Goal: Task Accomplishment & Management: Complete application form

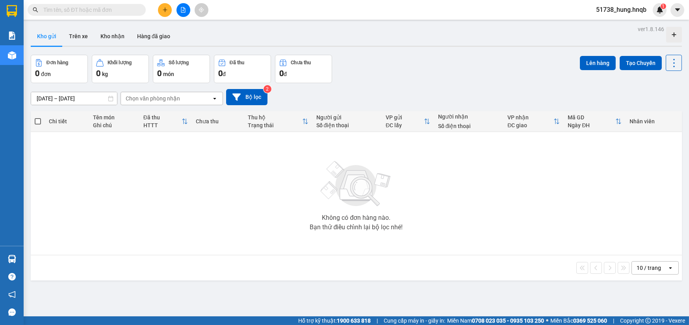
click at [167, 8] on icon "plus" at bounding box center [165, 10] width 6 height 6
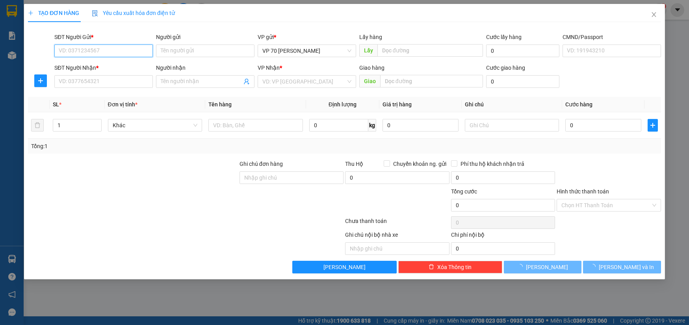
click at [115, 13] on span "Yêu cầu xuất hóa đơn điện tử" at bounding box center [133, 13] width 83 height 6
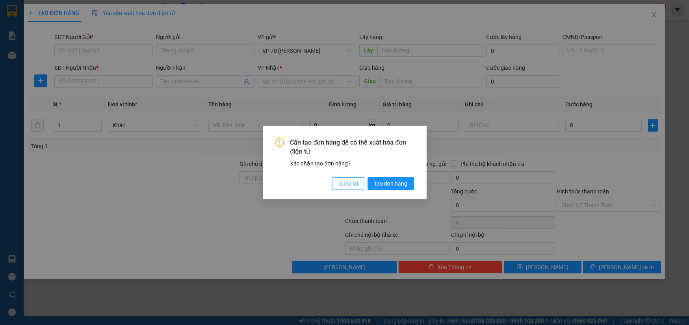
click at [343, 182] on span "Quay lại" at bounding box center [348, 183] width 20 height 9
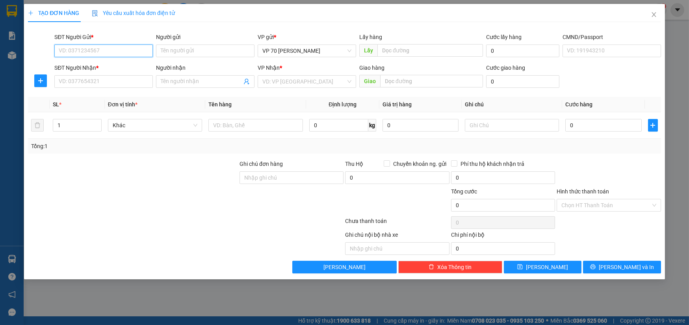
click at [97, 53] on input "SĐT Người Gửi *" at bounding box center [103, 51] width 98 height 13
type input "0968017773"
click at [191, 51] on input "Người gửi" at bounding box center [205, 51] width 98 height 13
type input "lệ"
click at [404, 54] on input "text" at bounding box center [430, 50] width 106 height 13
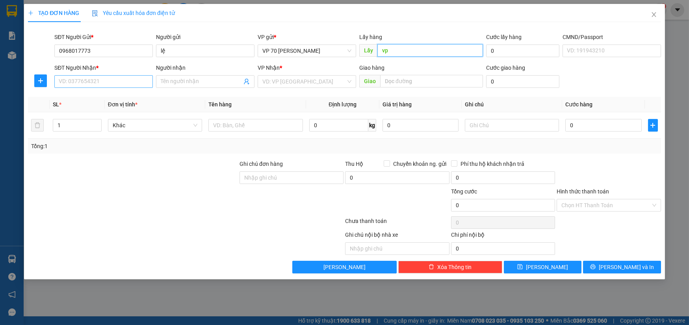
type input "vp"
click at [91, 80] on input "SĐT Người Nhận *" at bounding box center [103, 81] width 98 height 13
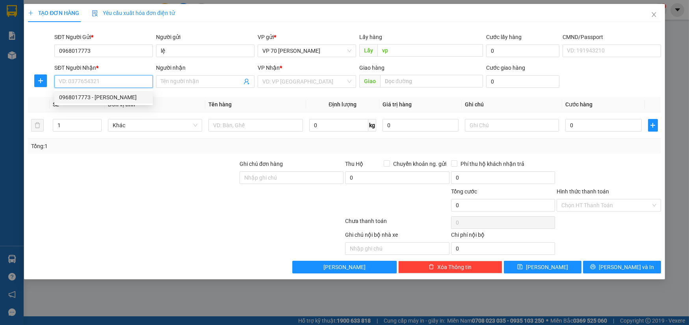
click at [84, 93] on div "0968017773 - Anh Lệ" at bounding box center [103, 97] width 89 height 9
type input "0968017773"
type input "Anh Lệ"
type input "quảng tiến"
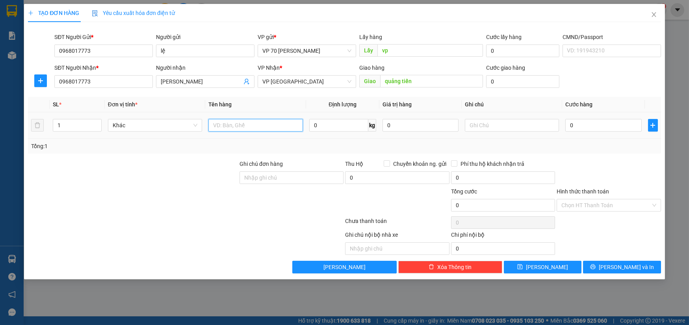
click at [276, 125] on input "text" at bounding box center [255, 125] width 95 height 13
type input "xô"
click at [586, 118] on div "0" at bounding box center [603, 125] width 76 height 16
click at [587, 122] on input "0" at bounding box center [603, 125] width 76 height 13
type input "5"
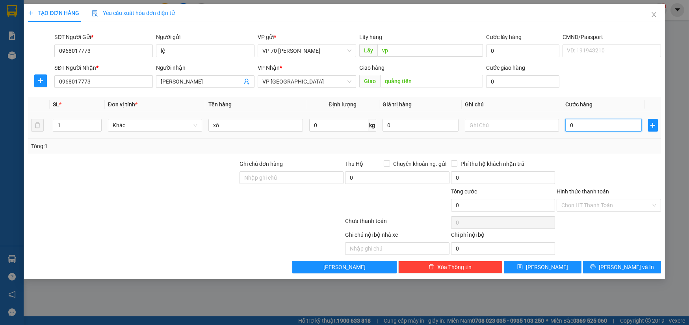
type input "5"
type input "50"
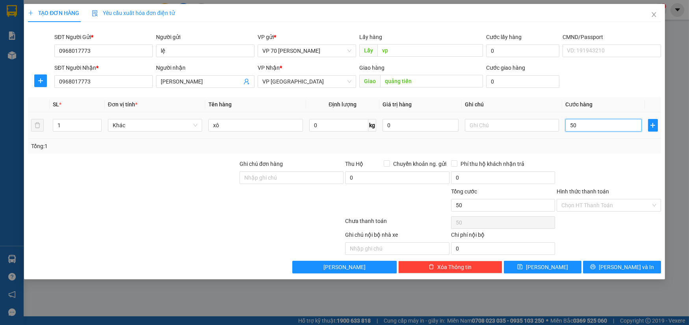
type input "500"
type input "5.000"
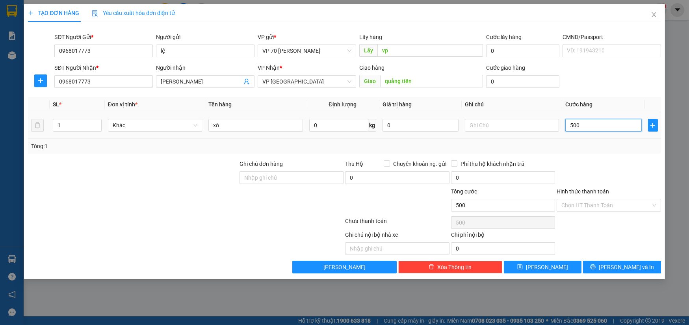
type input "5.000"
type input "50.000"
type input "500.000"
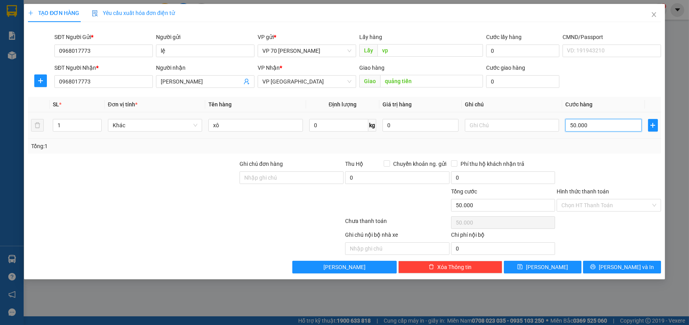
type input "500.000"
type input "50.000"
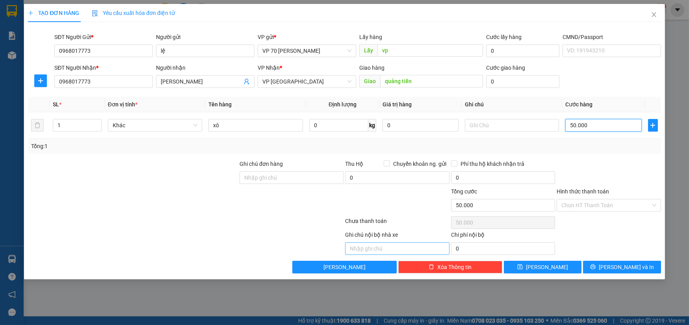
type input "50.000"
click at [389, 243] on input "text" at bounding box center [397, 248] width 104 height 13
type input "v"
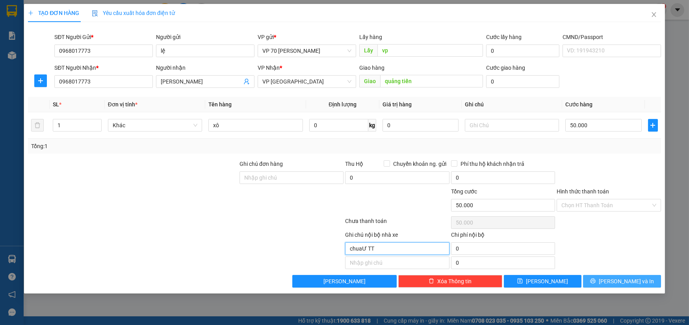
type input "chuaƯ TT"
click at [602, 278] on button "Lưu và In" at bounding box center [622, 281] width 78 height 13
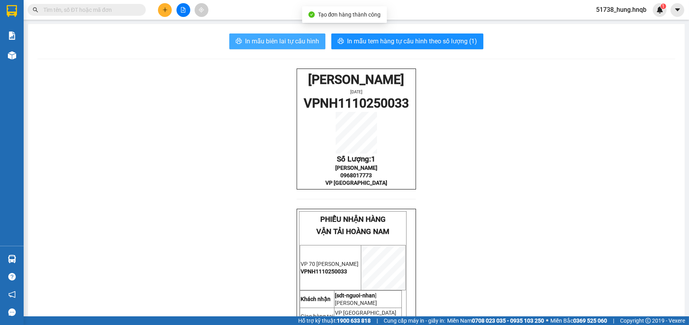
drag, startPoint x: 241, startPoint y: 37, endPoint x: 296, endPoint y: 48, distance: 56.1
click at [241, 37] on button "In mẫu biên lai tự cấu hình" at bounding box center [277, 41] width 96 height 16
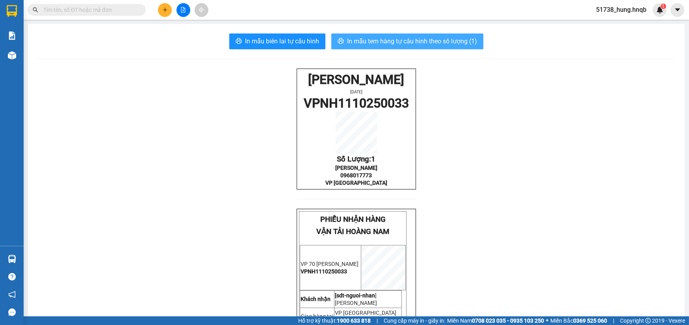
click at [433, 42] on span "In mẫu tem hàng tự cấu hình theo số lượng (1)" at bounding box center [412, 41] width 130 height 10
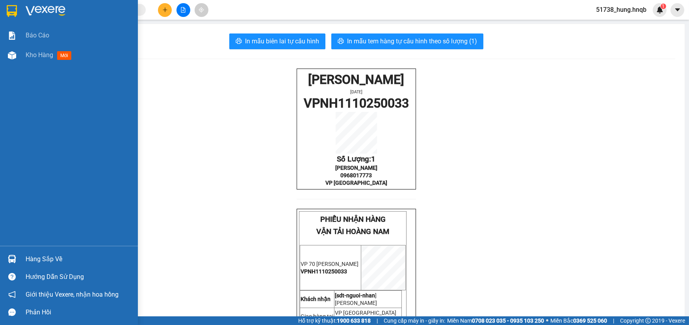
click at [19, 59] on div at bounding box center [12, 55] width 14 height 14
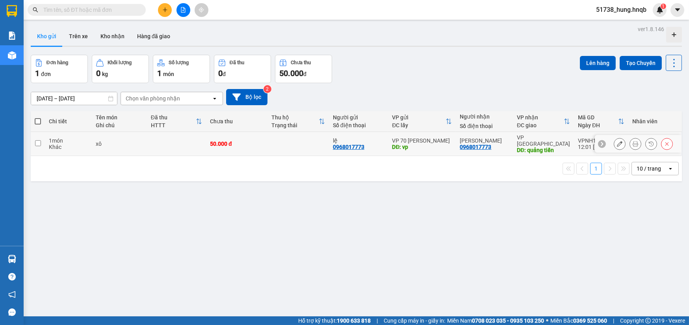
click at [106, 141] on div "xô" at bounding box center [119, 144] width 47 height 6
checkbox input "true"
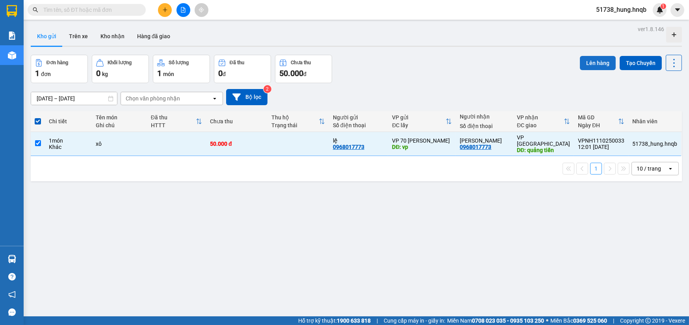
click at [595, 61] on button "Lên hàng" at bounding box center [598, 63] width 36 height 14
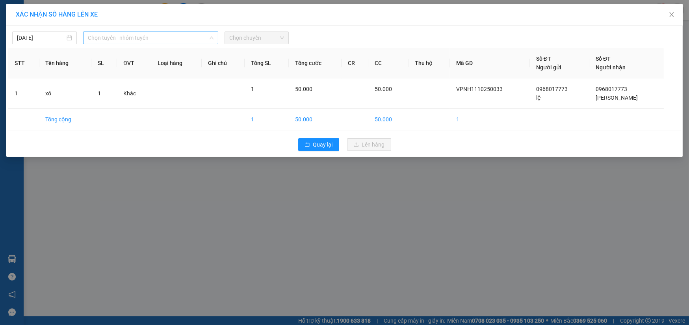
click at [134, 34] on span "Chọn tuyến - nhóm tuyến" at bounding box center [151, 38] width 126 height 12
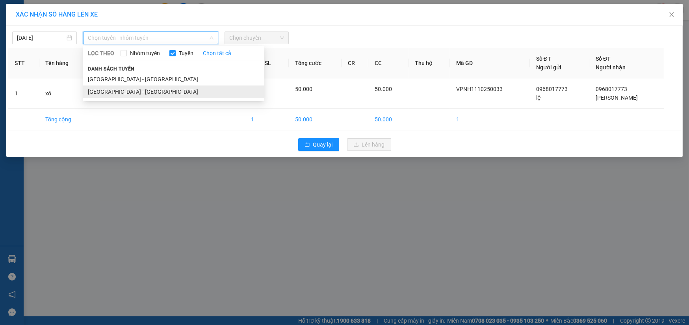
click at [114, 93] on li "Hà Nội - Quảng Bình" at bounding box center [173, 91] width 181 height 13
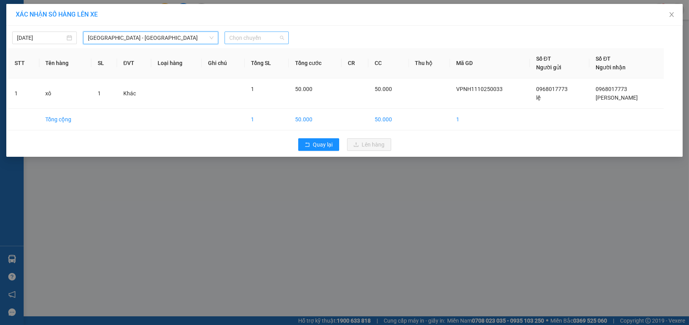
click at [254, 40] on span "Chọn chuyến" at bounding box center [256, 38] width 55 height 12
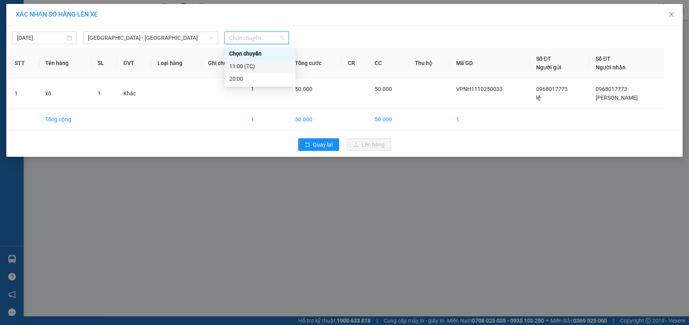
click at [254, 66] on div "11:00 (TC)" at bounding box center [259, 66] width 61 height 9
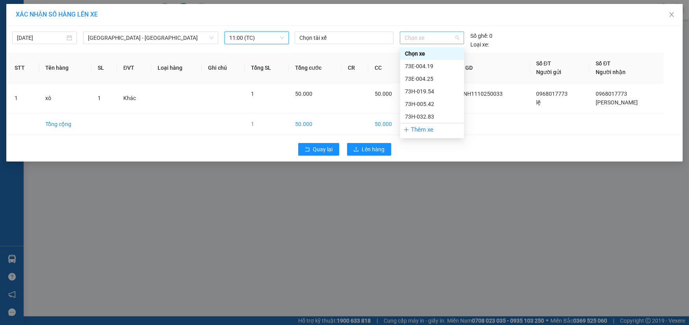
click at [429, 39] on span "Chọn xe" at bounding box center [432, 38] width 54 height 12
click at [426, 90] on div "73H-019.54" at bounding box center [432, 91] width 54 height 9
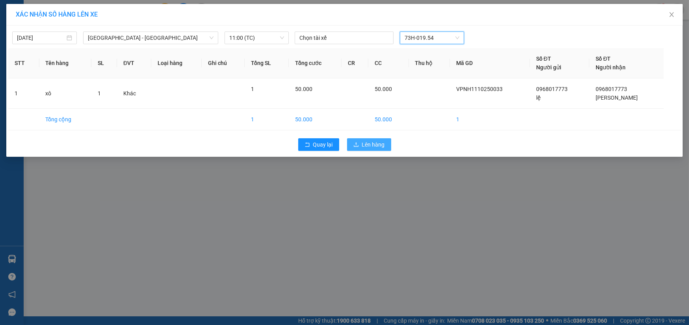
click at [382, 144] on span "Lên hàng" at bounding box center [373, 144] width 23 height 9
